Goal: Task Accomplishment & Management: Manage account settings

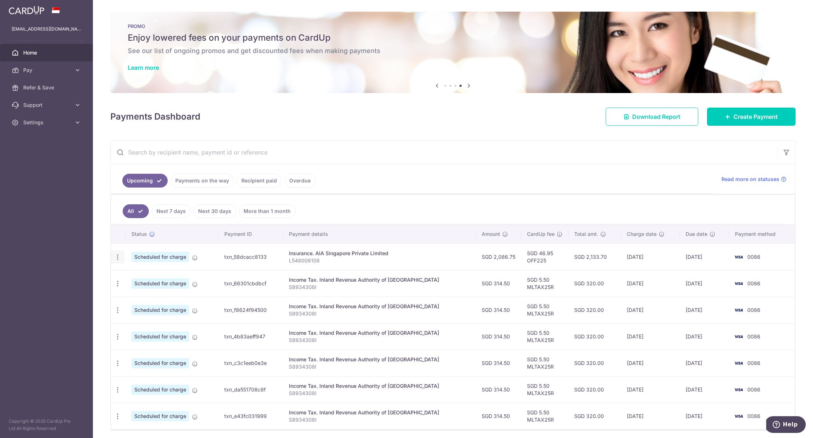
click at [120, 260] on icon "button" at bounding box center [118, 257] width 8 height 8
click at [136, 276] on span "Update payment" at bounding box center [156, 276] width 49 height 9
click at [204, 247] on td "Scheduled for charge" at bounding box center [172, 256] width 93 height 27
click at [119, 260] on icon "button" at bounding box center [118, 257] width 8 height 8
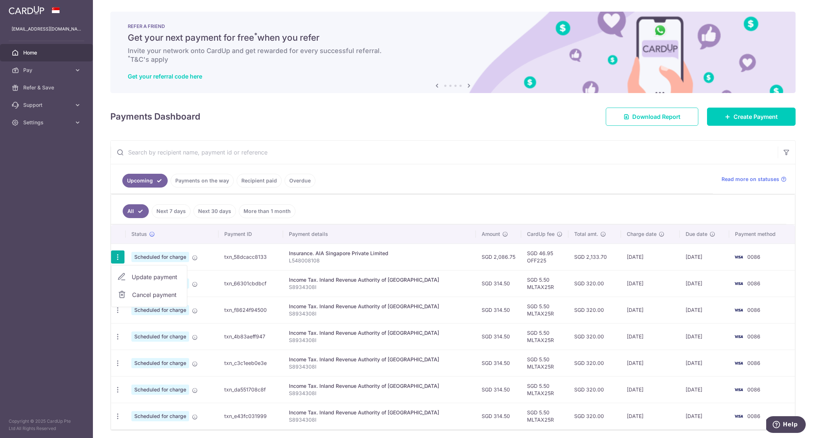
click at [130, 279] on link "Update payment" at bounding box center [149, 276] width 76 height 17
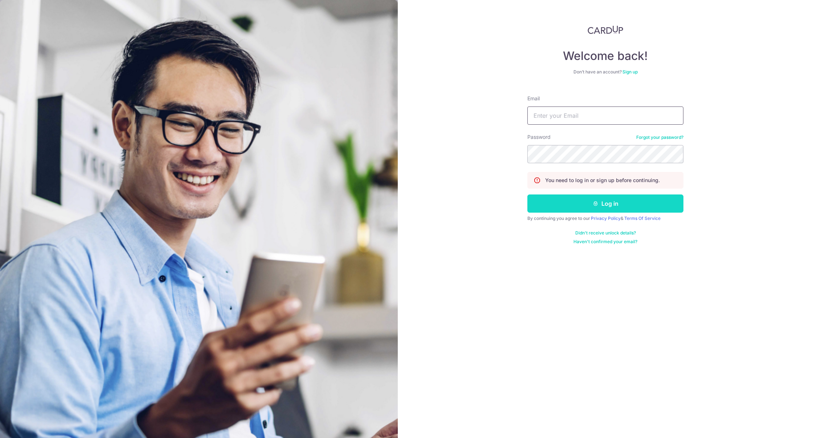
type input "[EMAIL_ADDRESS][DOMAIN_NAME]"
click at [558, 198] on button "Log in" at bounding box center [606, 203] width 156 height 18
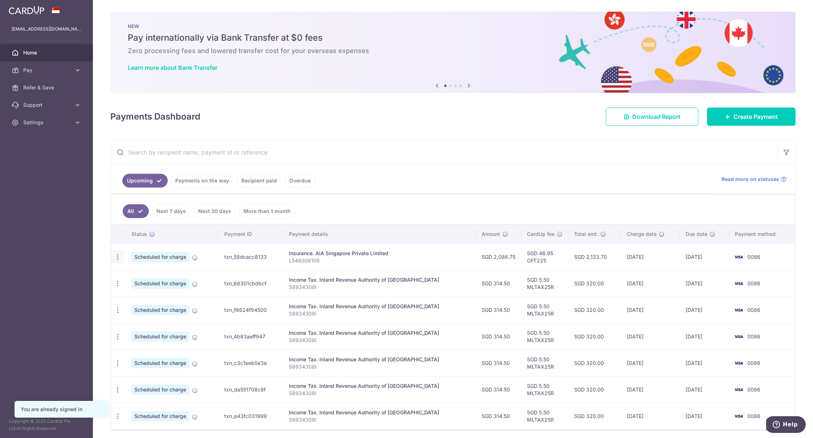
click at [120, 257] on icon "button" at bounding box center [118, 257] width 8 height 8
click at [132, 277] on span "Update payment" at bounding box center [156, 276] width 49 height 9
radio input "true"
type input "2,086.75"
type input "[DATE]"
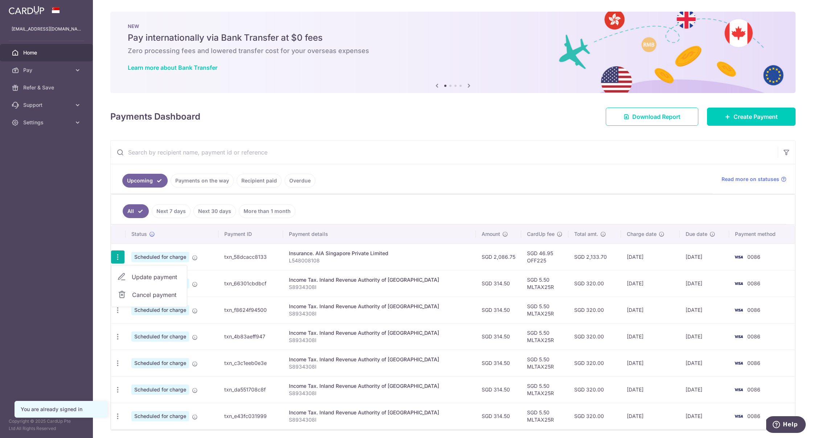
type input "L548008108"
type input "OFF225"
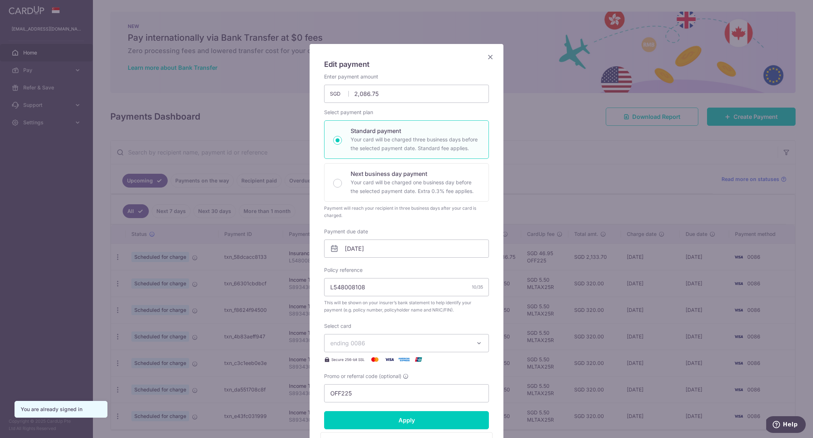
scroll to position [9, 0]
click at [367, 250] on input "[DATE]" at bounding box center [406, 248] width 165 height 18
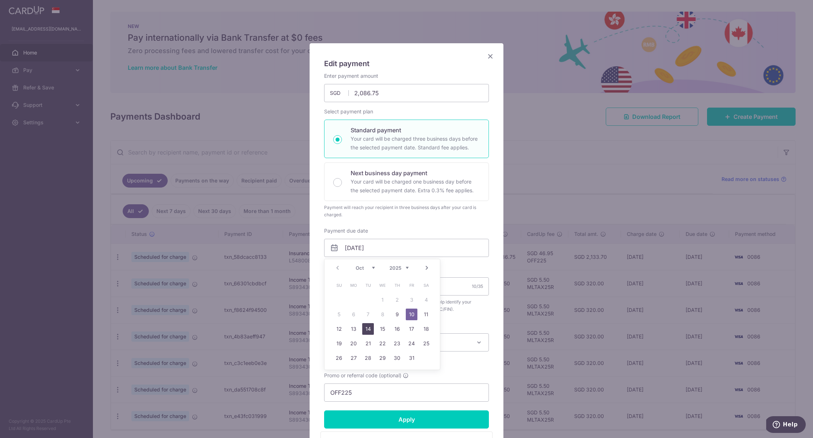
click at [367, 326] on link "14" at bounding box center [368, 329] width 12 height 12
type input "14/10/2025"
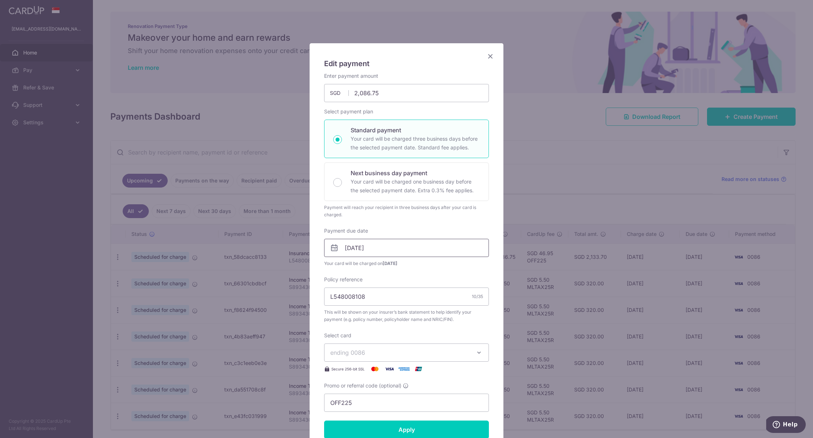
click at [365, 249] on input "14/10/2025" at bounding box center [406, 248] width 165 height 18
click at [385, 236] on div "Payment due date 14/10/2025 Your card will be charged on 09/10/2025" at bounding box center [406, 247] width 165 height 40
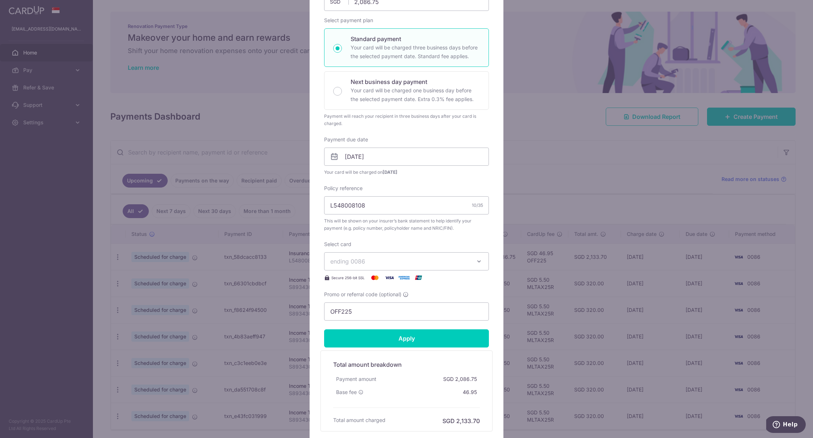
scroll to position [110, 0]
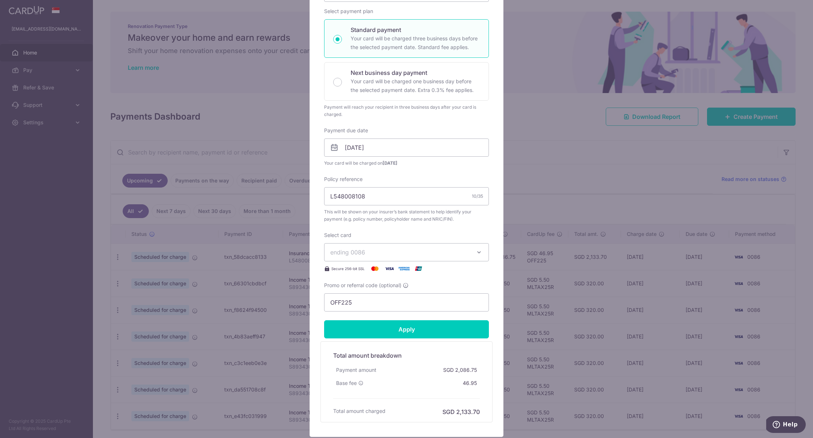
click at [408, 260] on button "ending 0086" at bounding box center [406, 252] width 165 height 18
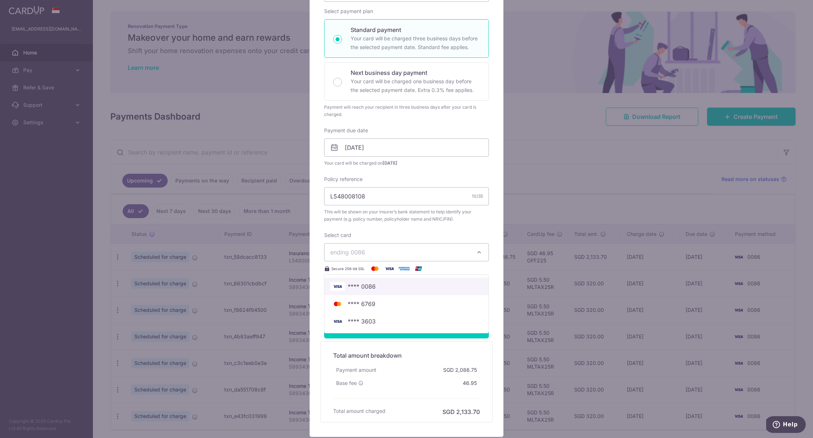
click at [396, 290] on span "**** 0086" at bounding box center [406, 286] width 153 height 9
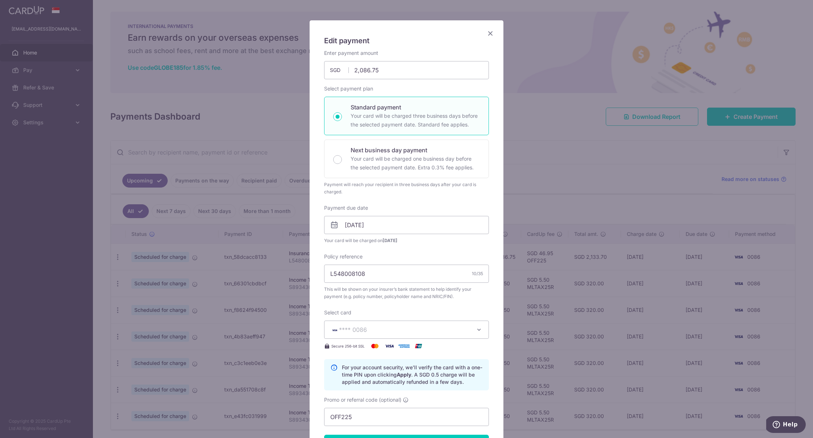
scroll to position [0, 0]
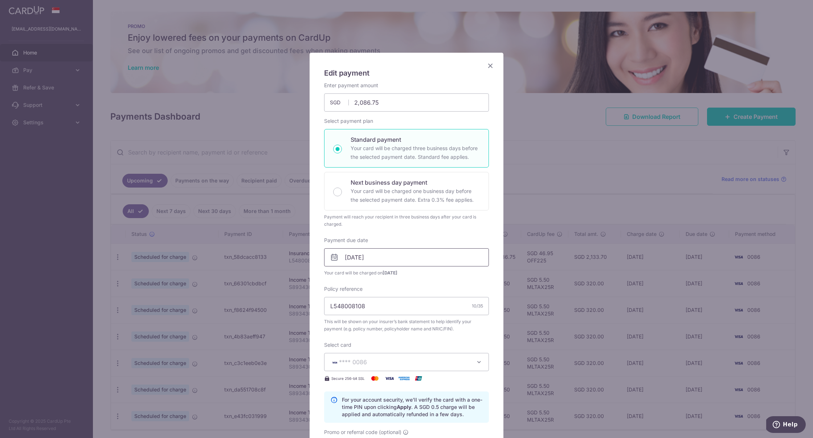
click at [374, 259] on input "14/10/2025" at bounding box center [406, 257] width 165 height 18
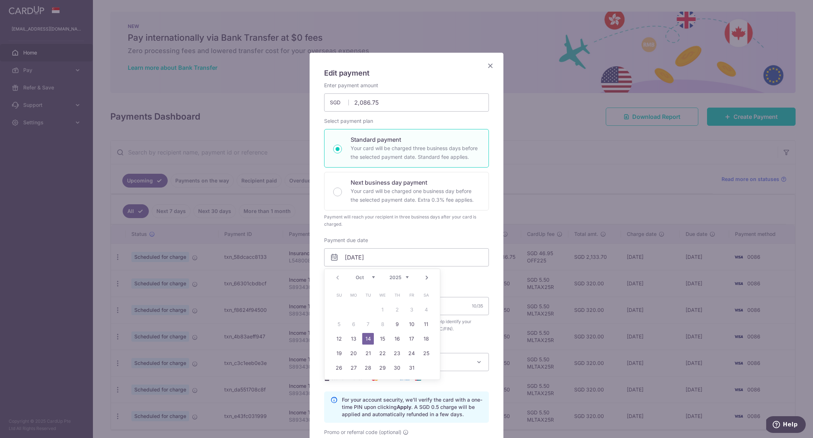
click at [395, 241] on div "Payment due date 14/10/2025 Your card will be charged on 09/10/2025" at bounding box center [406, 256] width 165 height 40
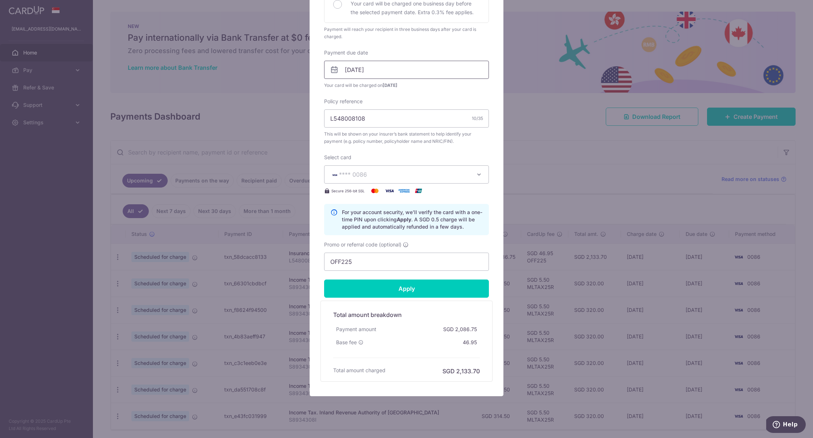
scroll to position [200, 0]
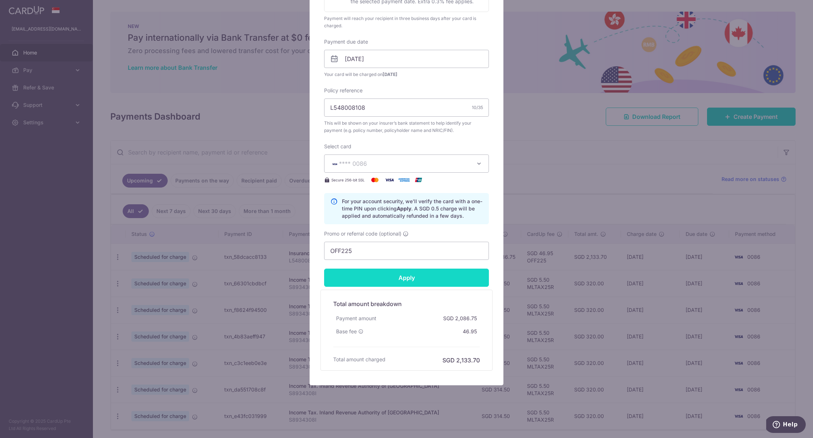
click at [390, 277] on input "Apply" at bounding box center [406, 277] width 165 height 18
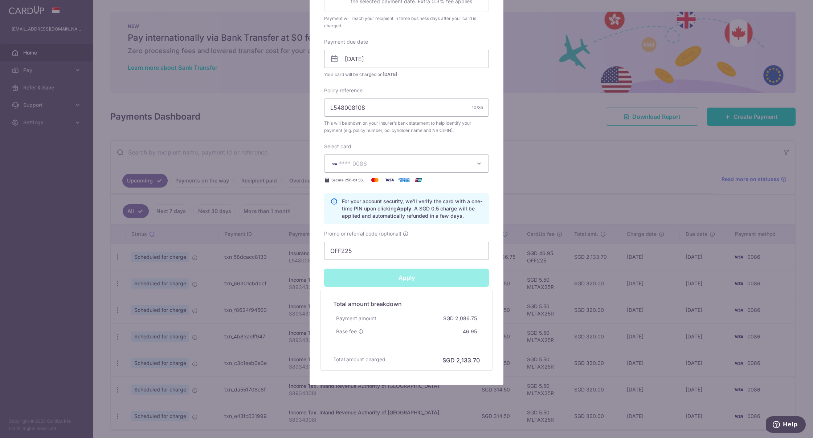
type input "Successfully Applied"
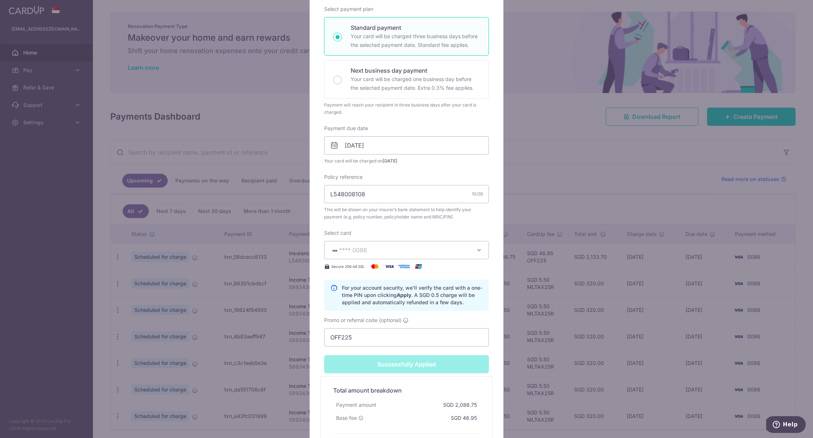
scroll to position [0, 0]
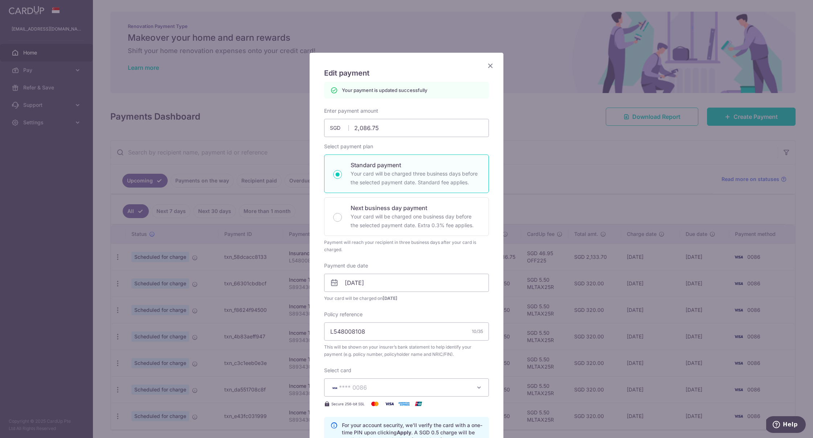
click at [492, 62] on icon "Close" at bounding box center [490, 65] width 9 height 9
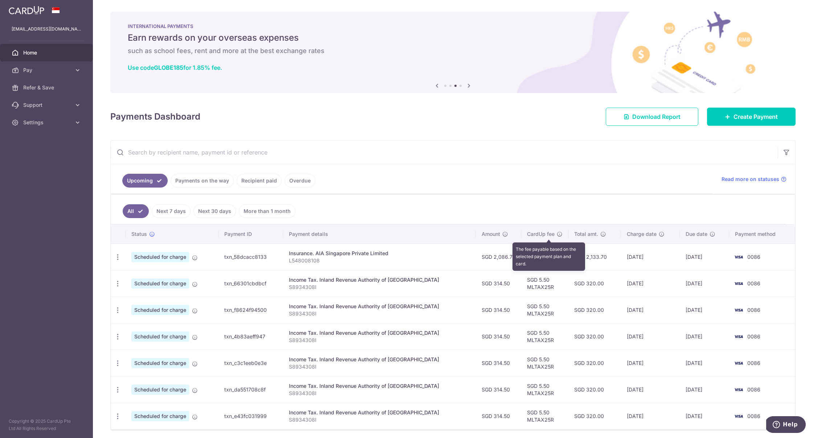
click at [557, 236] on icon at bounding box center [560, 234] width 6 height 6
click at [120, 257] on icon "button" at bounding box center [118, 257] width 8 height 8
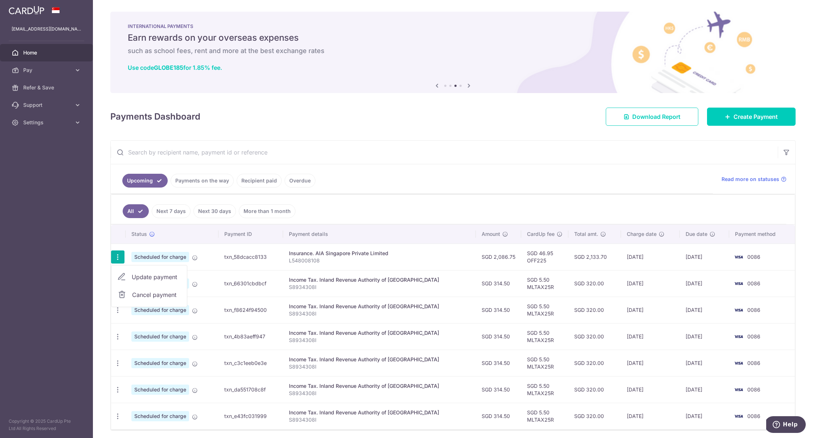
click at [133, 276] on span "Update payment" at bounding box center [156, 276] width 49 height 9
radio input "true"
type input "2,086.75"
type input "14/10/2025"
type input "L548008108"
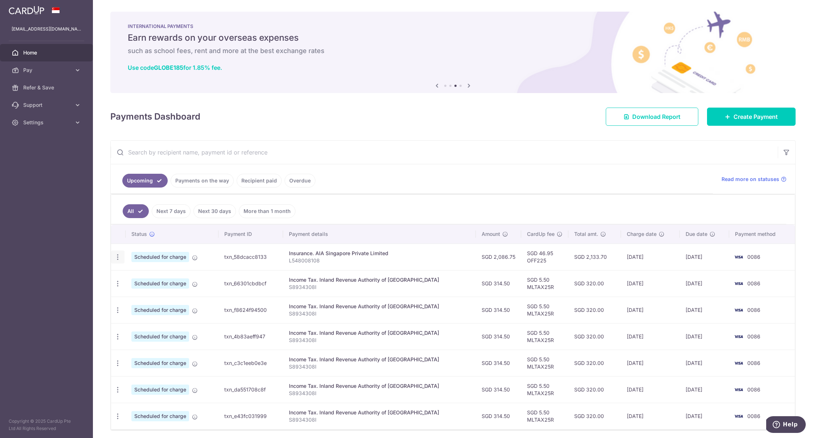
type input "OFF225"
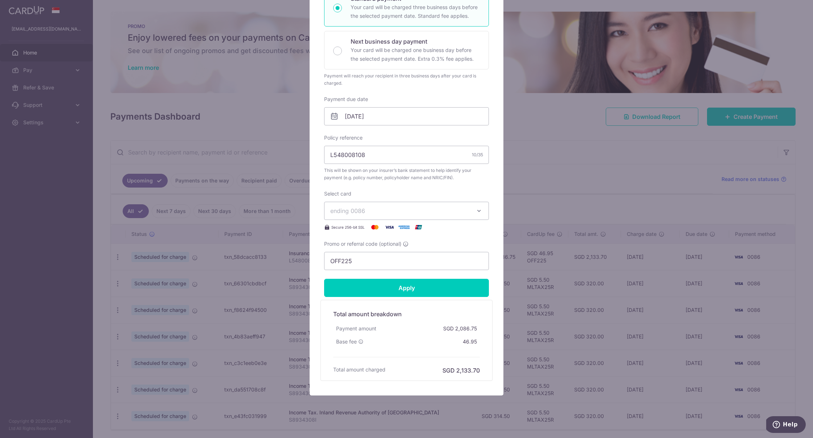
scroll to position [153, 0]
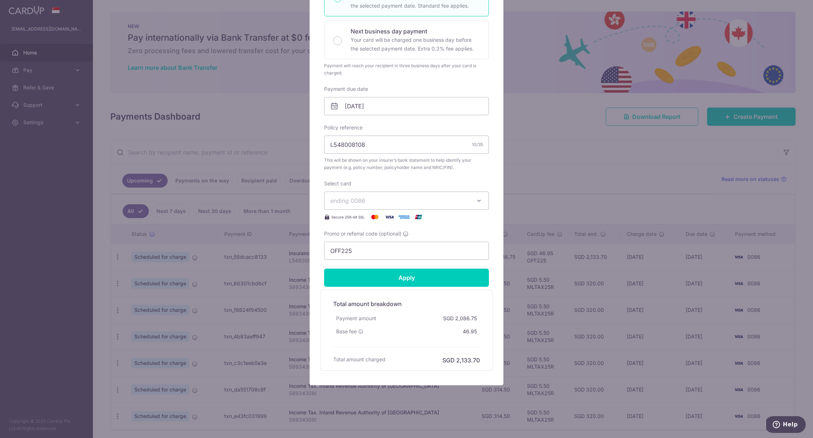
click at [552, 139] on div "Edit payment By clicking apply, you will make changes to all payments to AIA Si…" at bounding box center [406, 219] width 813 height 438
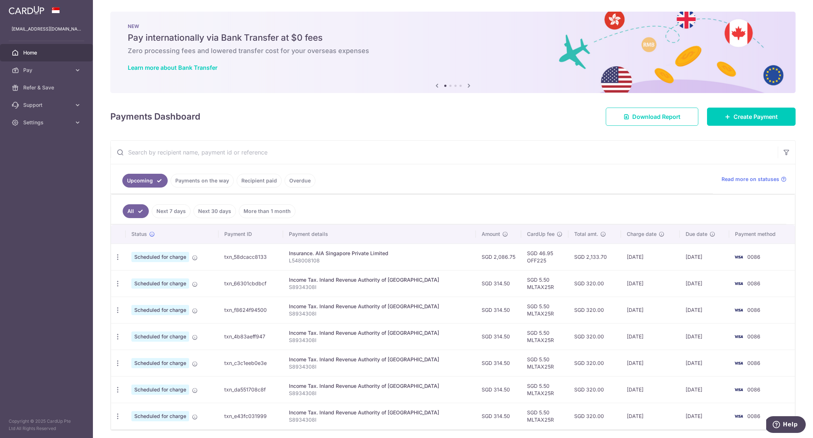
click at [552, 139] on div "× Pause Schedule Pause all future payments in this series Pause just this one p…" at bounding box center [453, 219] width 720 height 438
